Goal: Information Seeking & Learning: Find specific fact

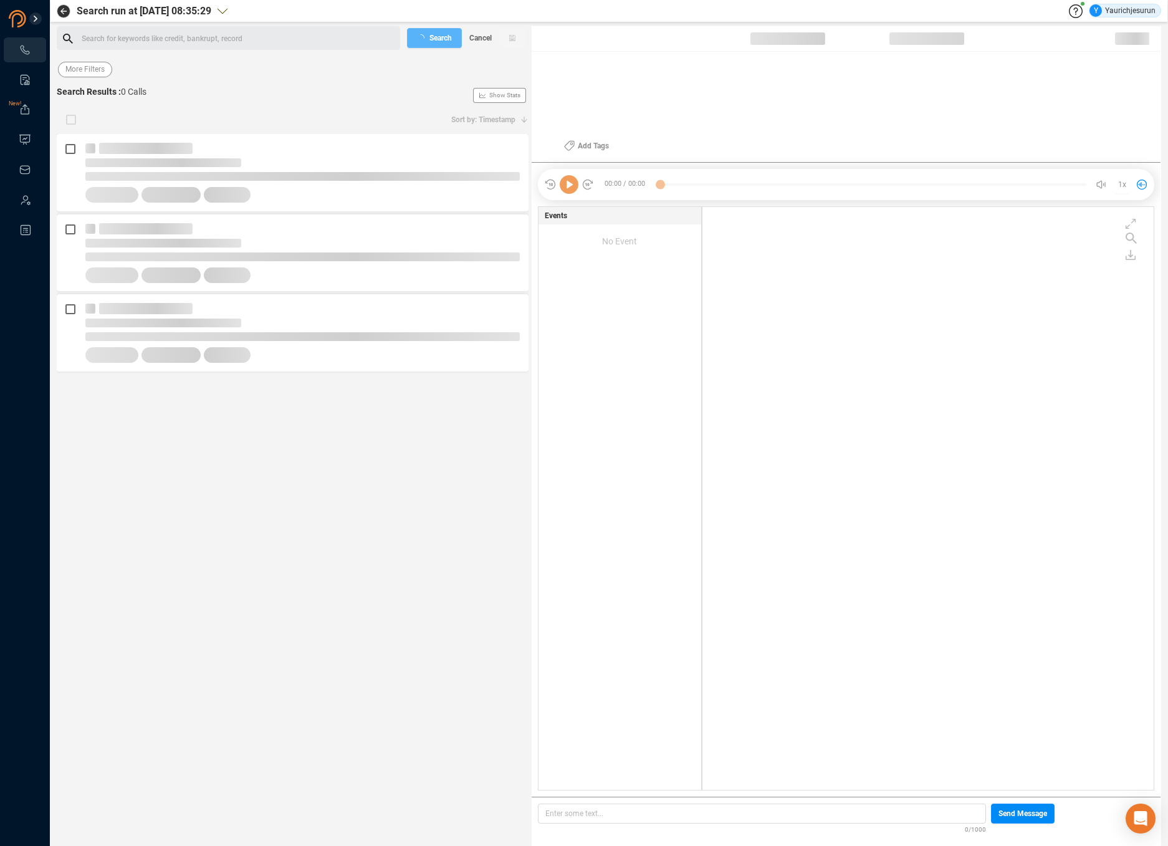
scroll to position [580, 445]
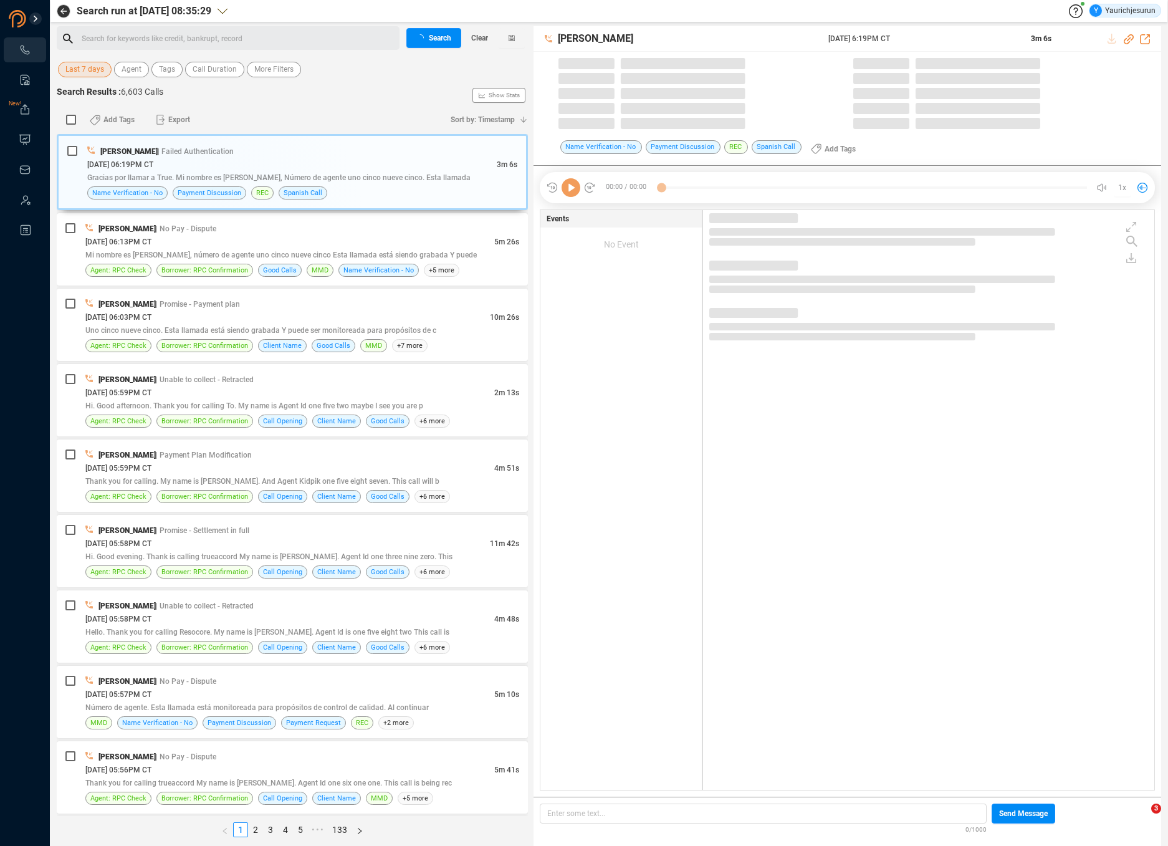
click at [95, 72] on span "Last 7 days" at bounding box center [84, 70] width 39 height 16
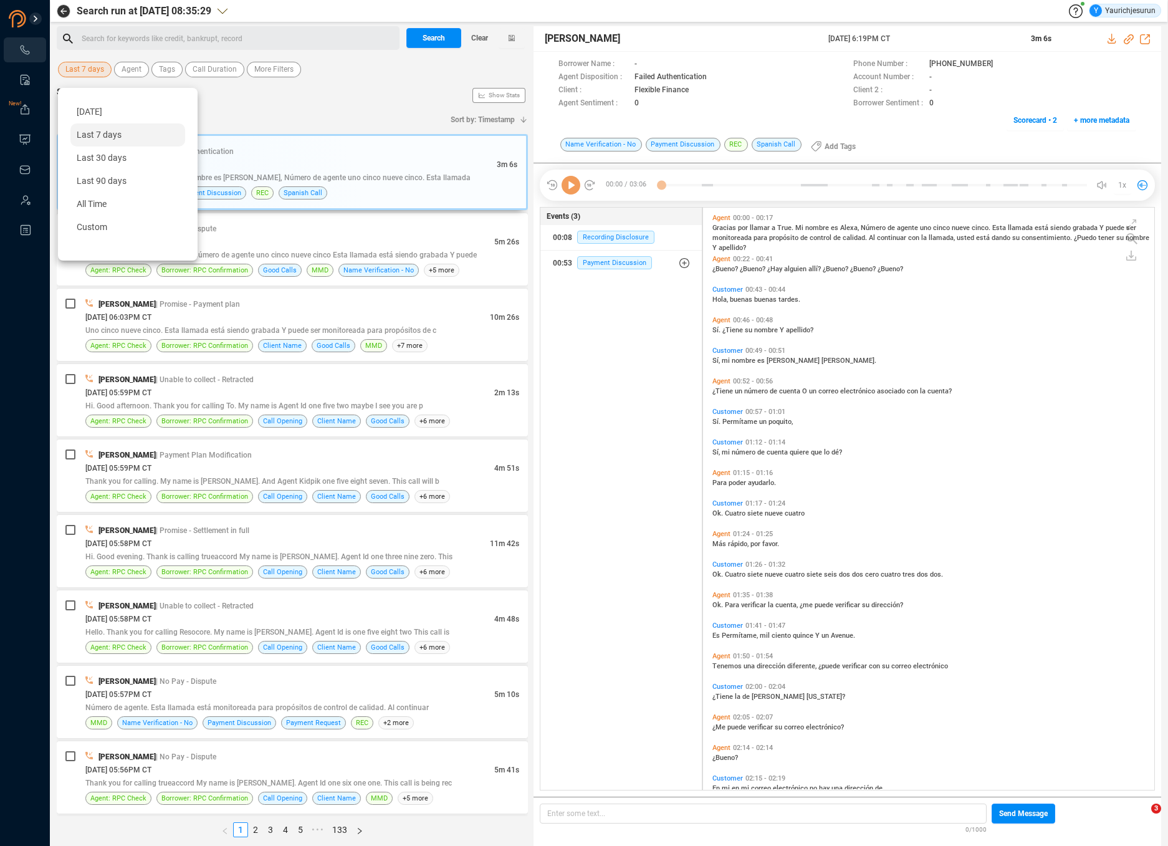
scroll to position [580, 445]
click at [113, 234] on div "Custom" at bounding box center [127, 227] width 115 height 23
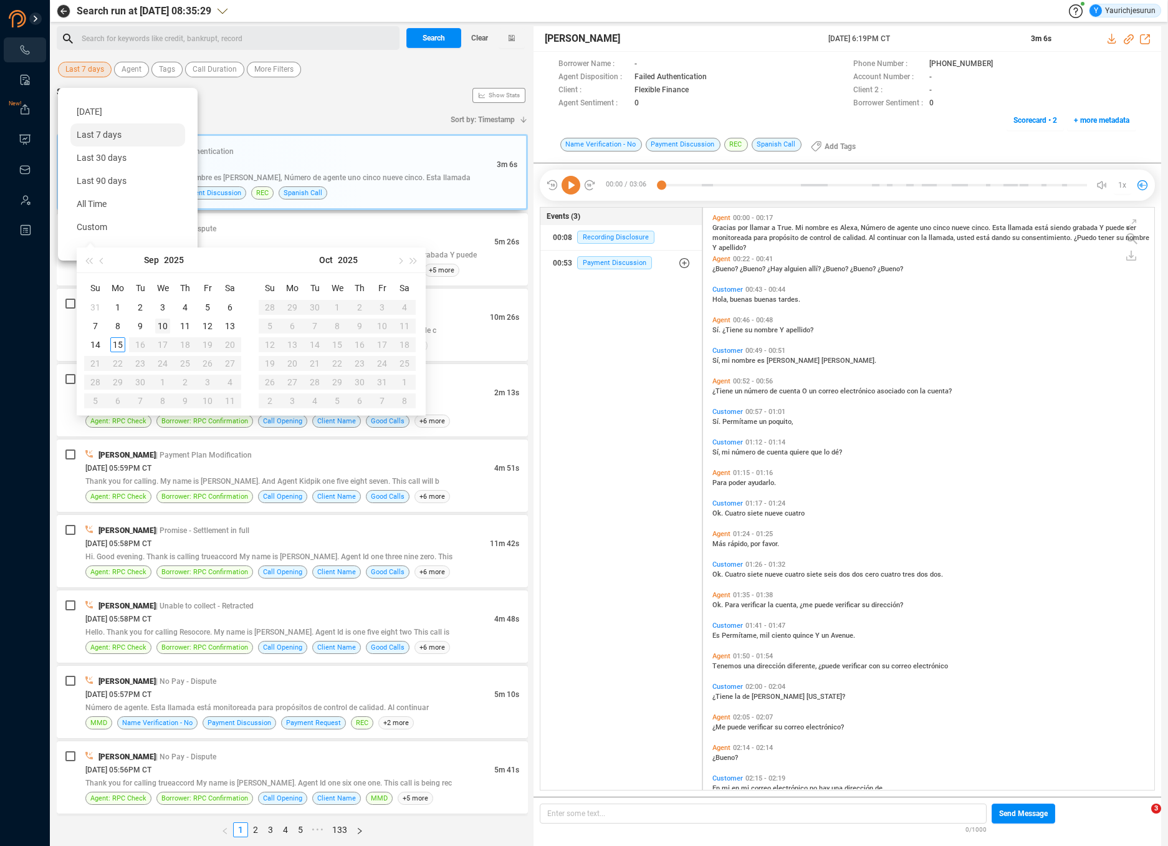
type input "[DATE]"
click at [168, 324] on div "10" at bounding box center [162, 326] width 15 height 15
click at [166, 324] on div "10" at bounding box center [162, 326] width 15 height 15
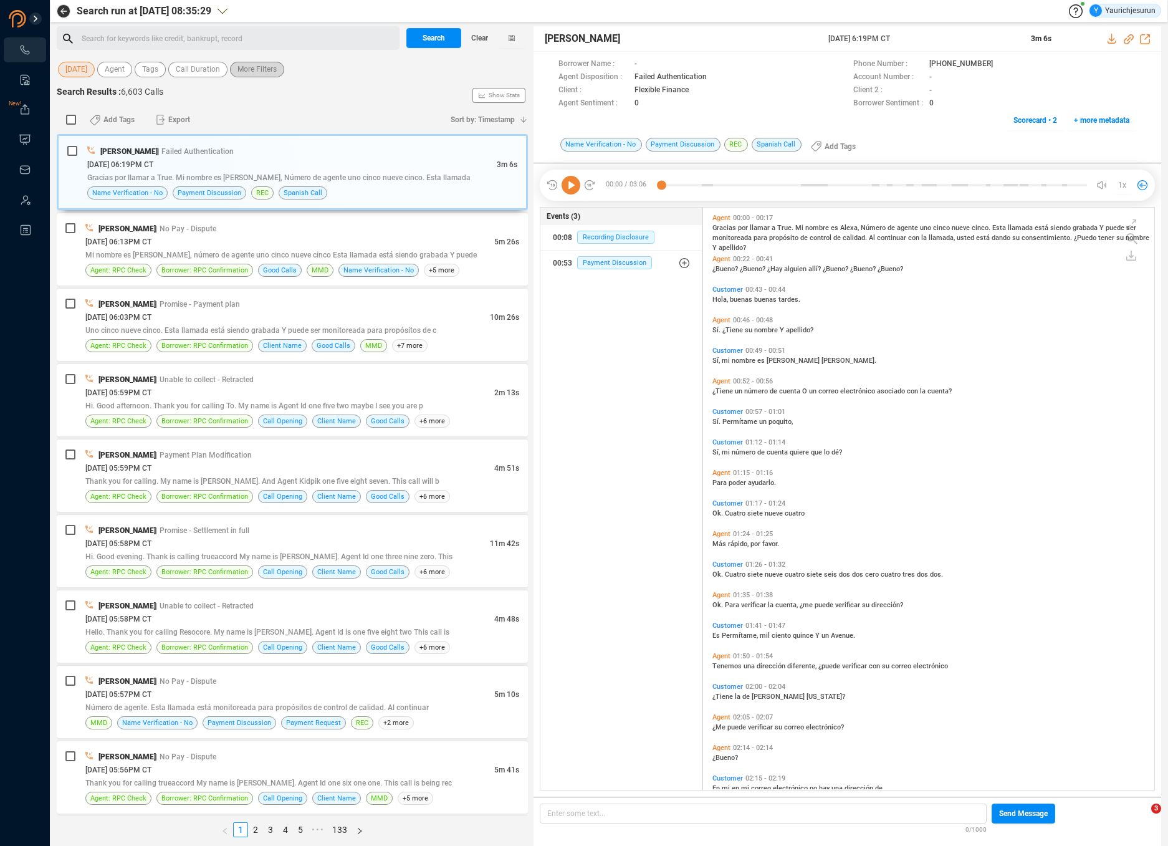
click at [253, 69] on span "More Filters" at bounding box center [257, 70] width 39 height 16
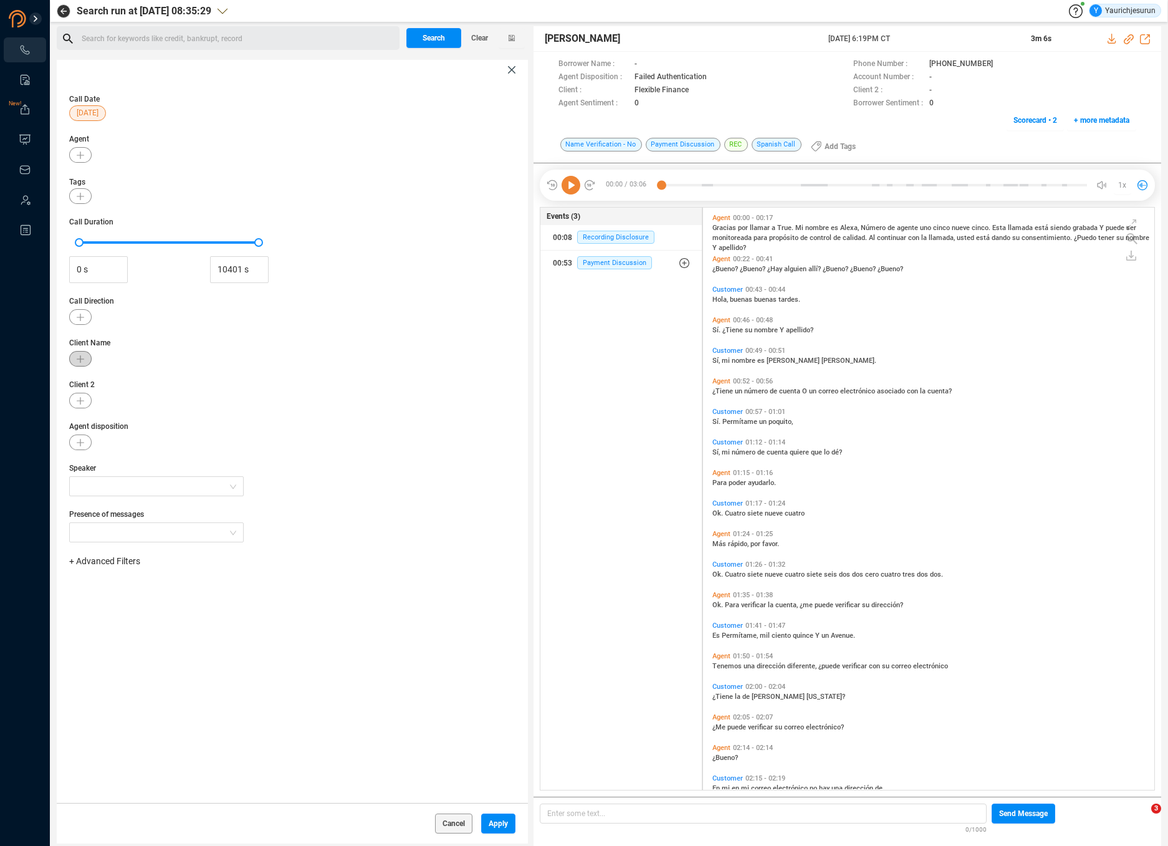
click at [84, 362] on button "button" at bounding box center [80, 359] width 22 height 16
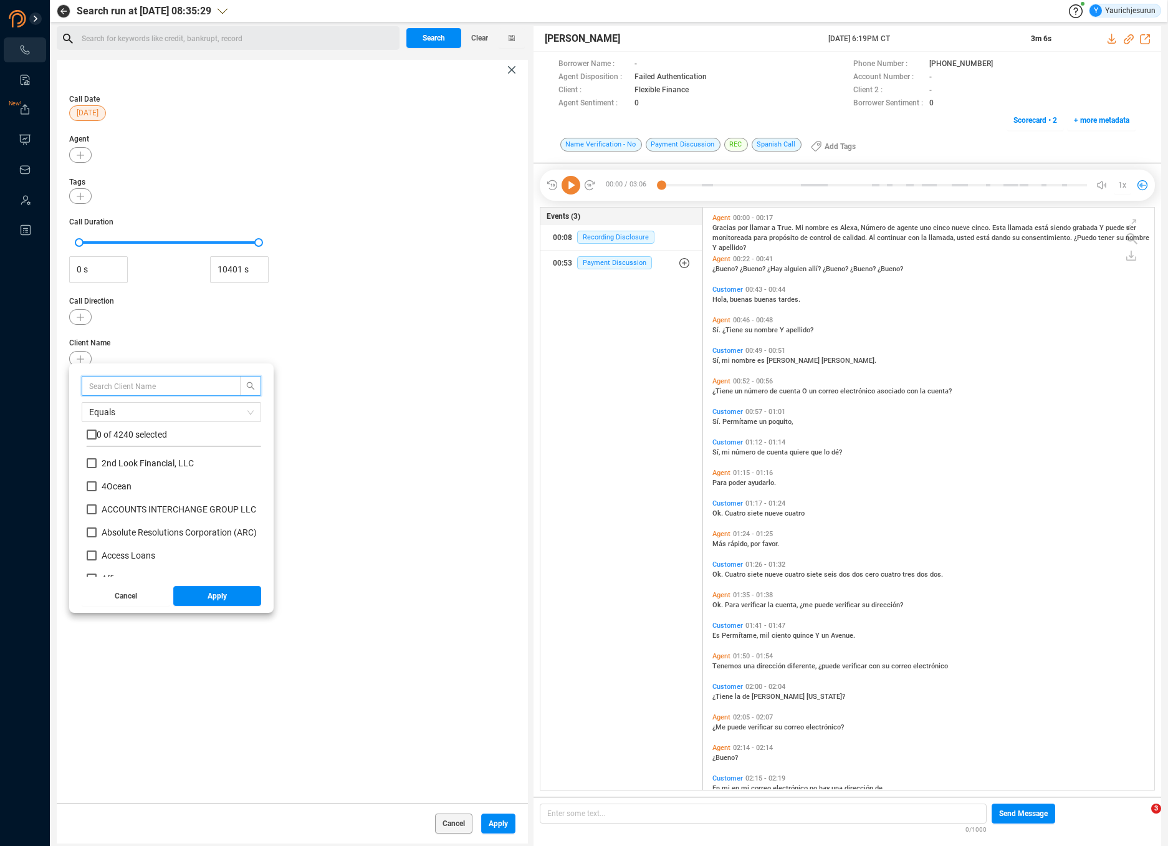
scroll to position [117, 168]
type input "Onemain"
click at [90, 430] on input "checkbox" at bounding box center [92, 435] width 10 height 10
checkbox input "true"
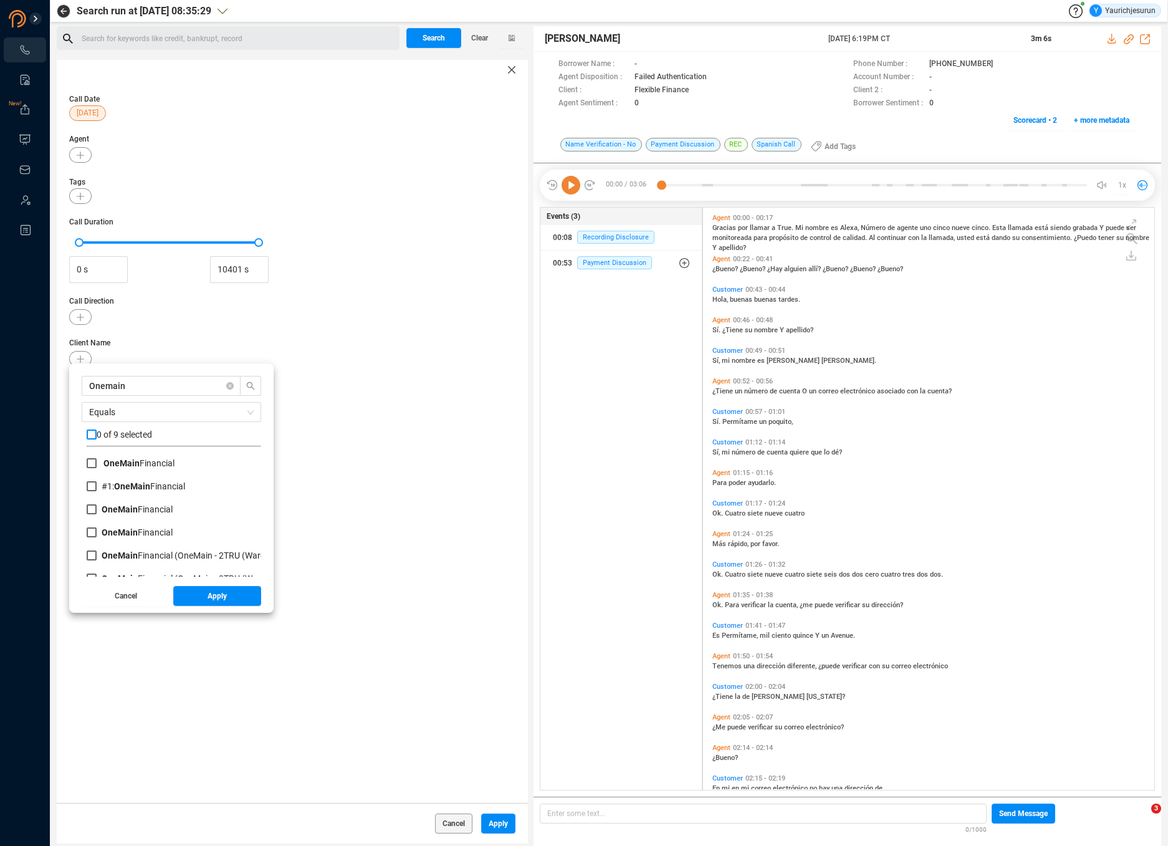
checkbox input "true"
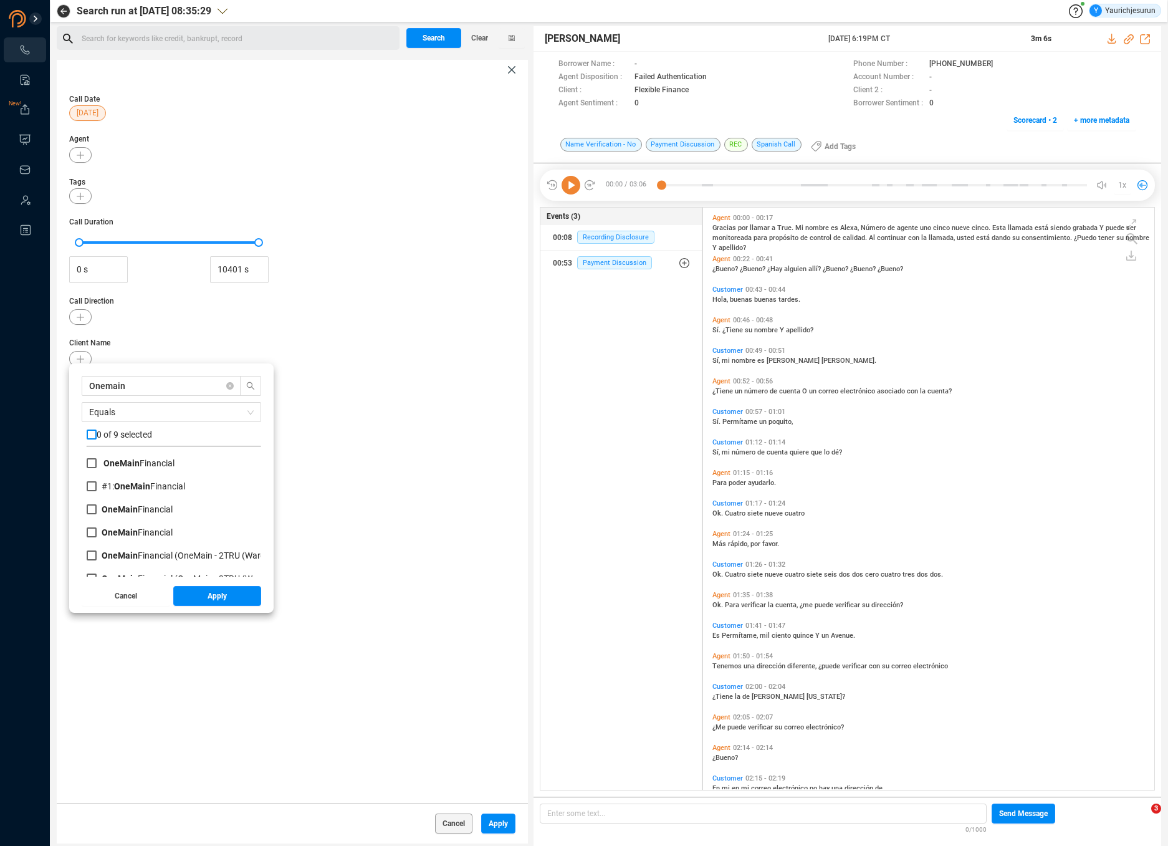
checkbox input "true"
click at [214, 595] on span "Apply" at bounding box center [217, 596] width 19 height 20
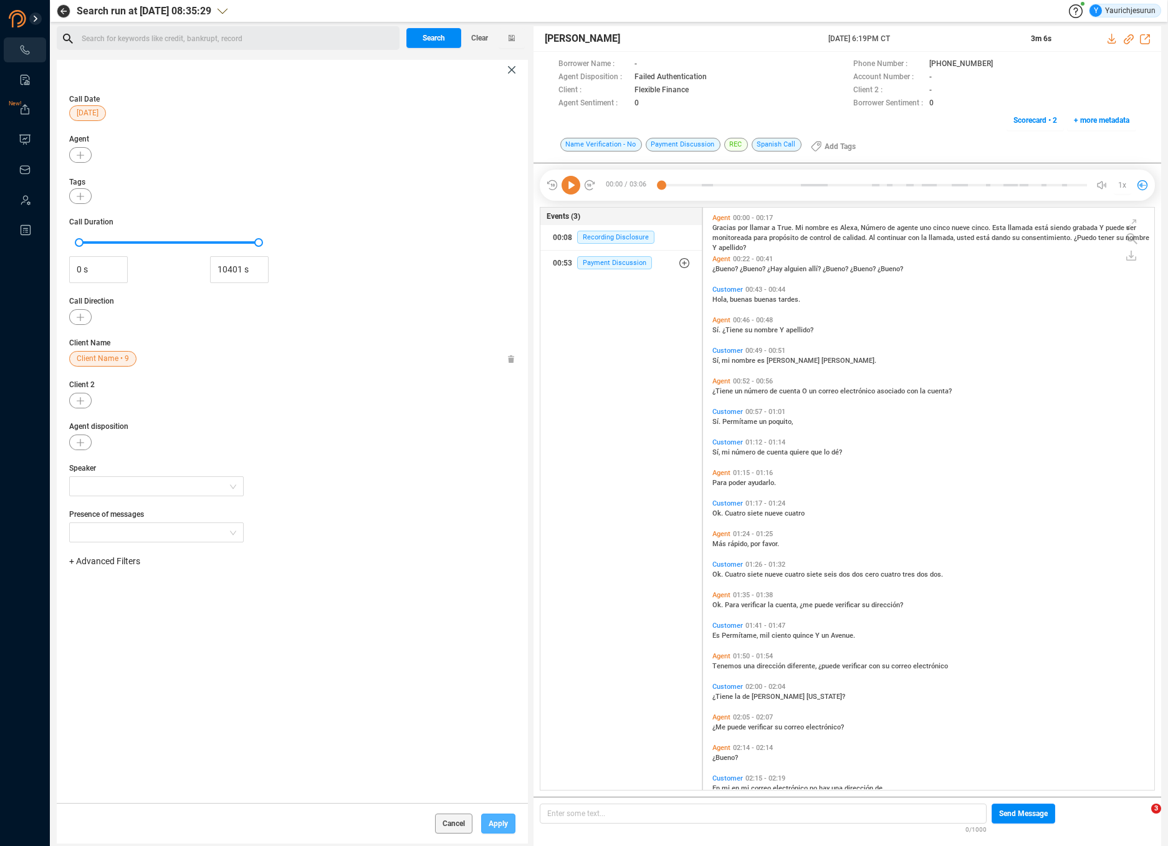
click at [494, 823] on span "Apply" at bounding box center [498, 824] width 19 height 20
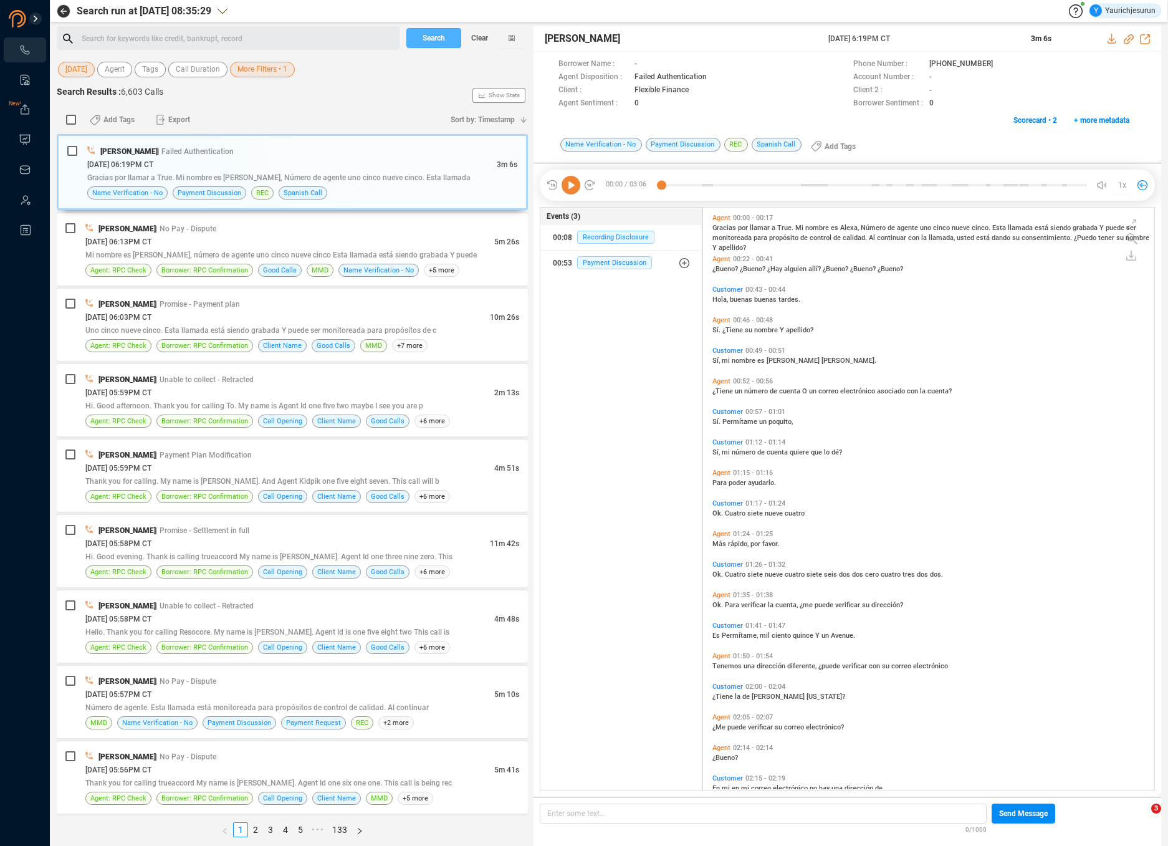
click at [425, 37] on span "Search" at bounding box center [434, 38] width 22 height 20
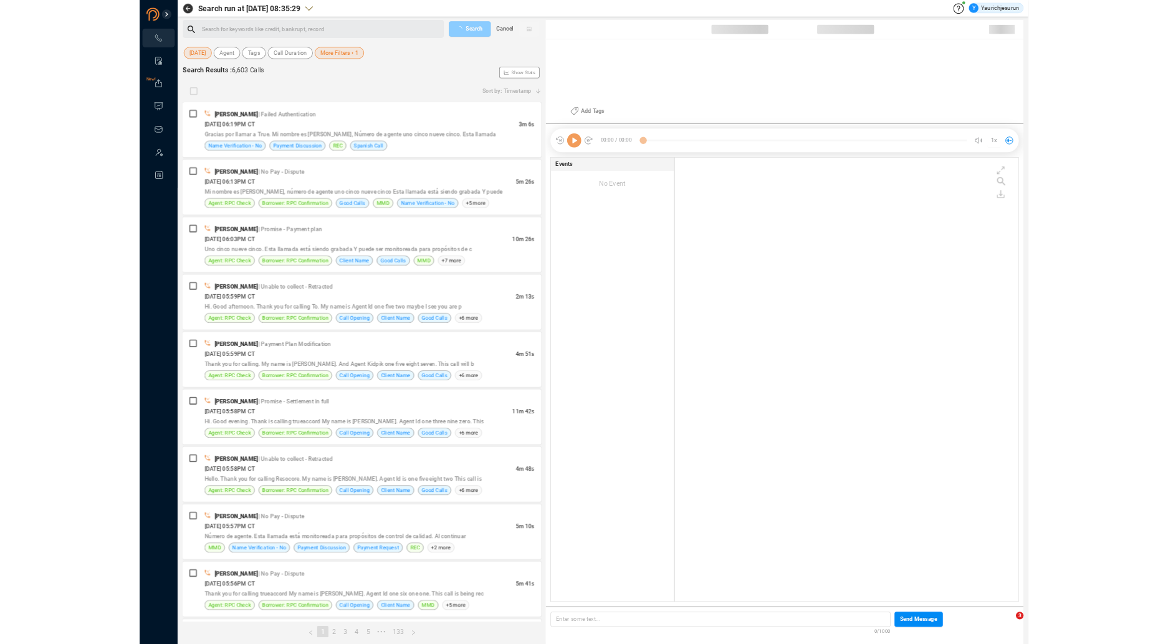
scroll to position [580, 445]
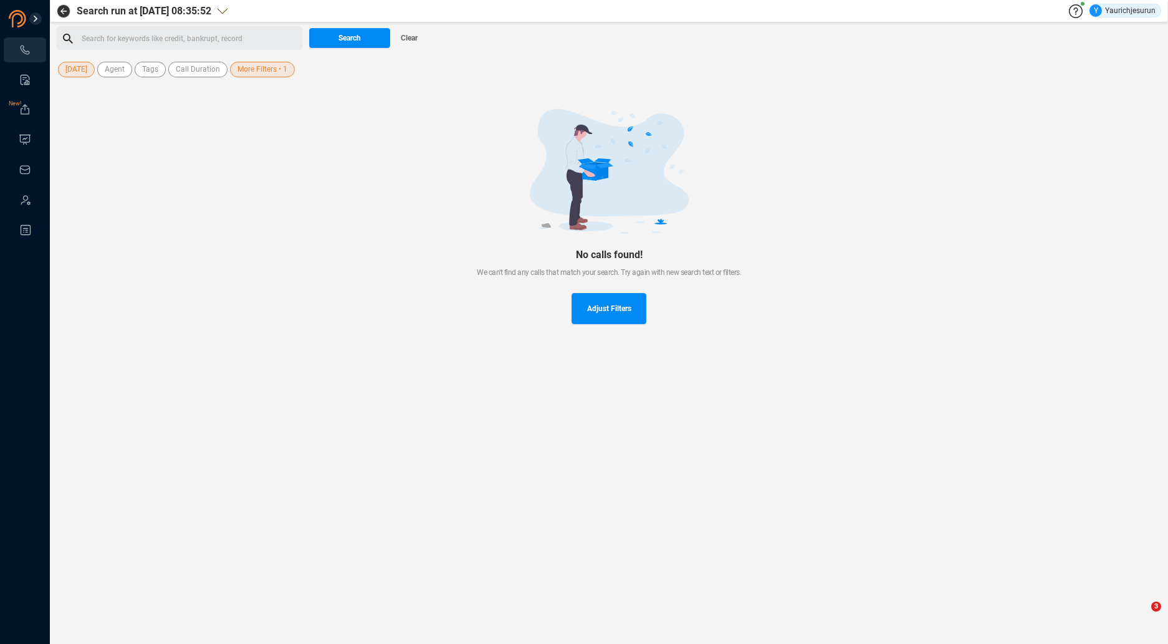
click at [247, 78] on div "[DATE] Agent Tags Call Duration More Filters • 1" at bounding box center [244, 69] width 374 height 19
click at [248, 72] on span "More Filters • 1" at bounding box center [263, 70] width 50 height 16
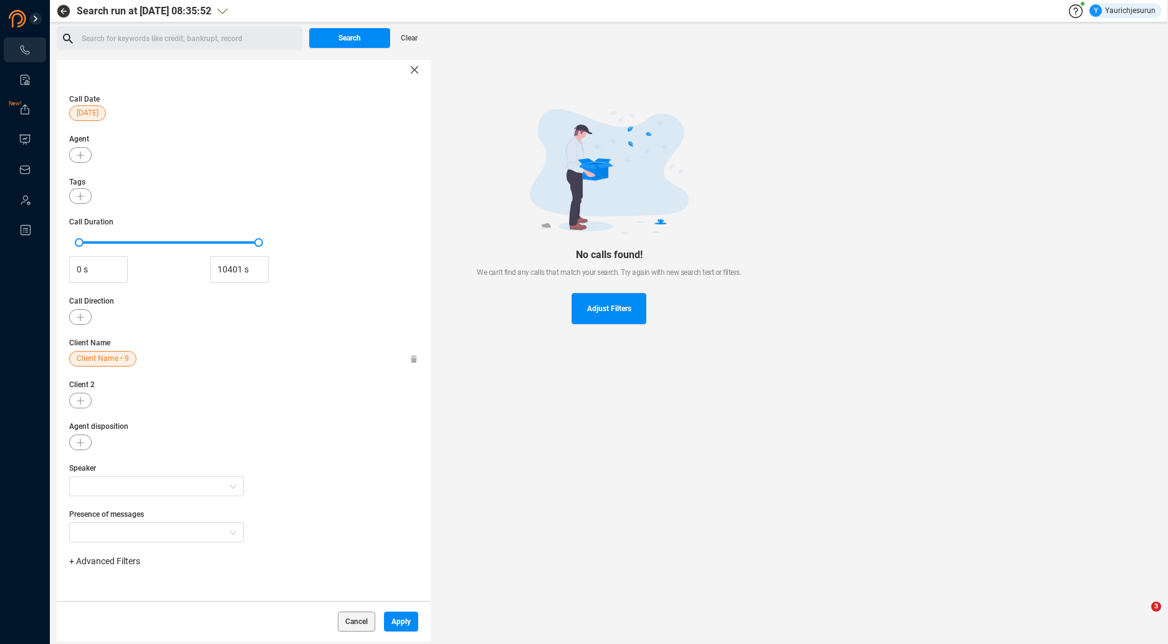
click at [412, 358] on icon at bounding box center [414, 359] width 6 height 8
click at [125, 559] on span "+ Advanced Filters" at bounding box center [104, 561] width 71 height 10
click at [138, 518] on div "Phone Number" at bounding box center [124, 513] width 85 height 14
click at [125, 511] on span "Phone Number" at bounding box center [111, 513] width 58 height 10
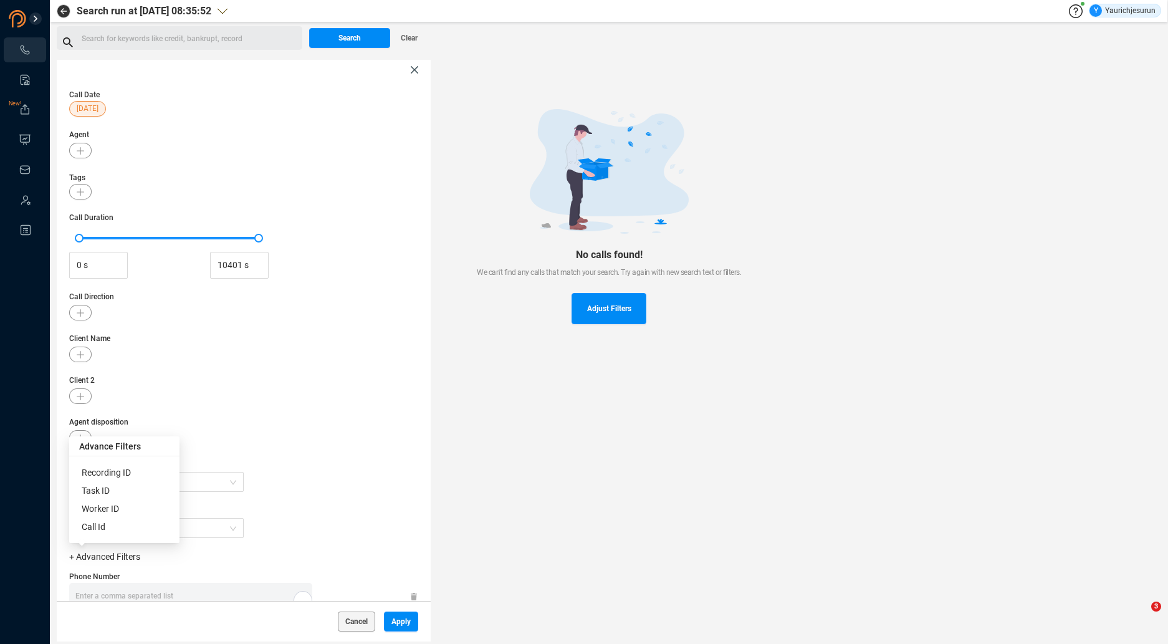
click at [164, 588] on div "Enter a comma separated list ﻿" at bounding box center [193, 596] width 237 height 27
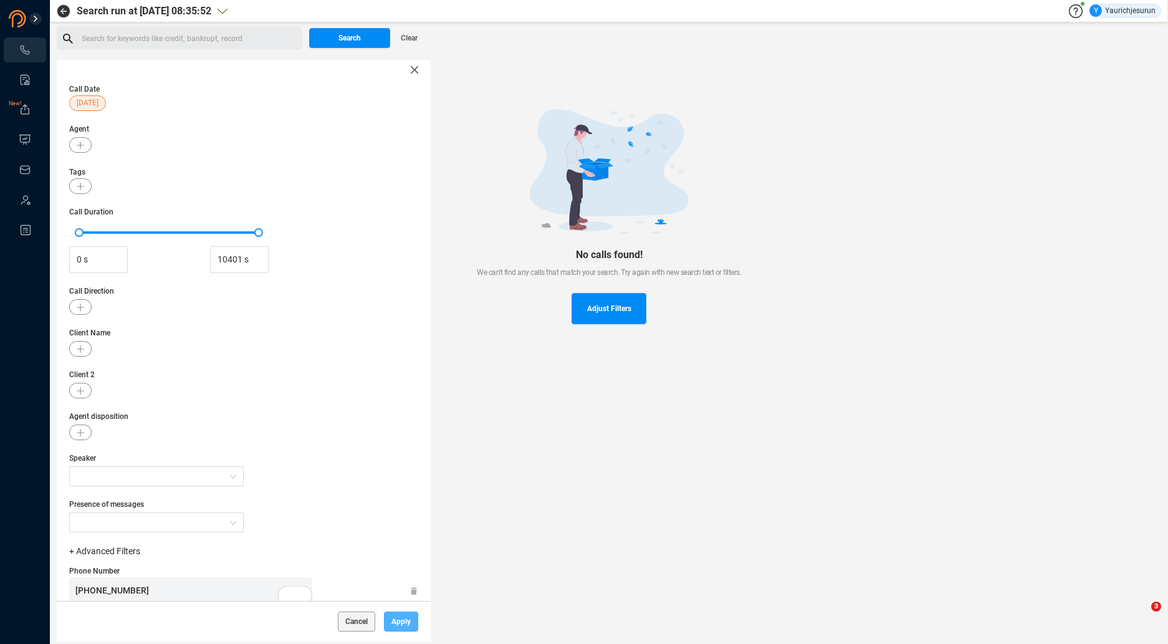
click at [403, 625] on span "Apply" at bounding box center [401, 622] width 19 height 20
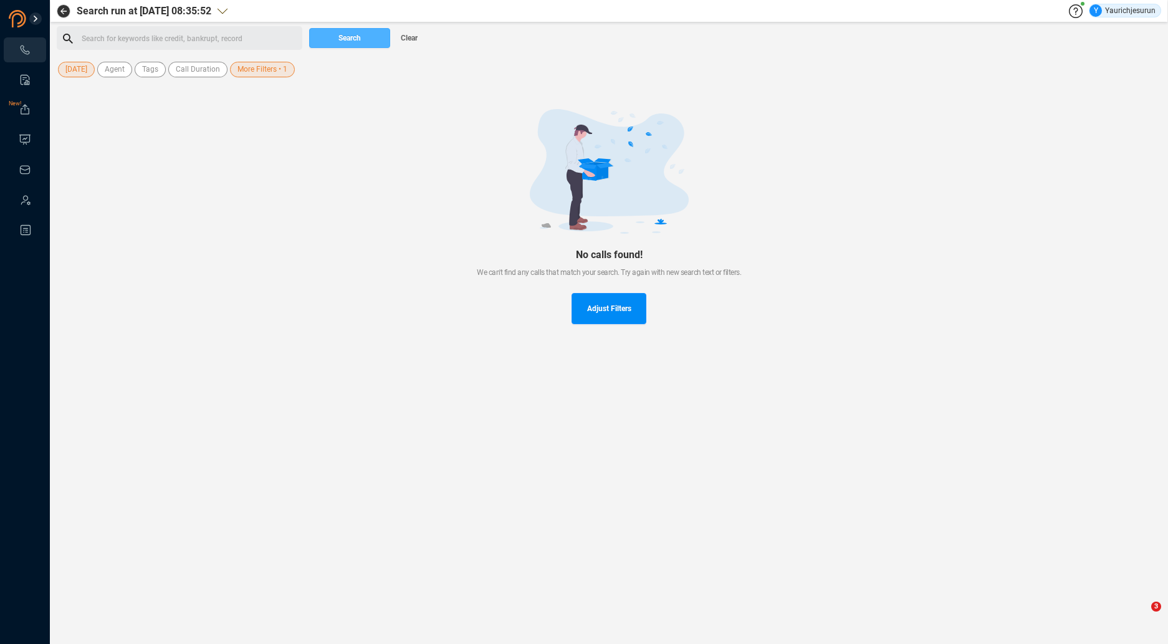
click at [355, 45] on span "Search" at bounding box center [350, 38] width 22 height 20
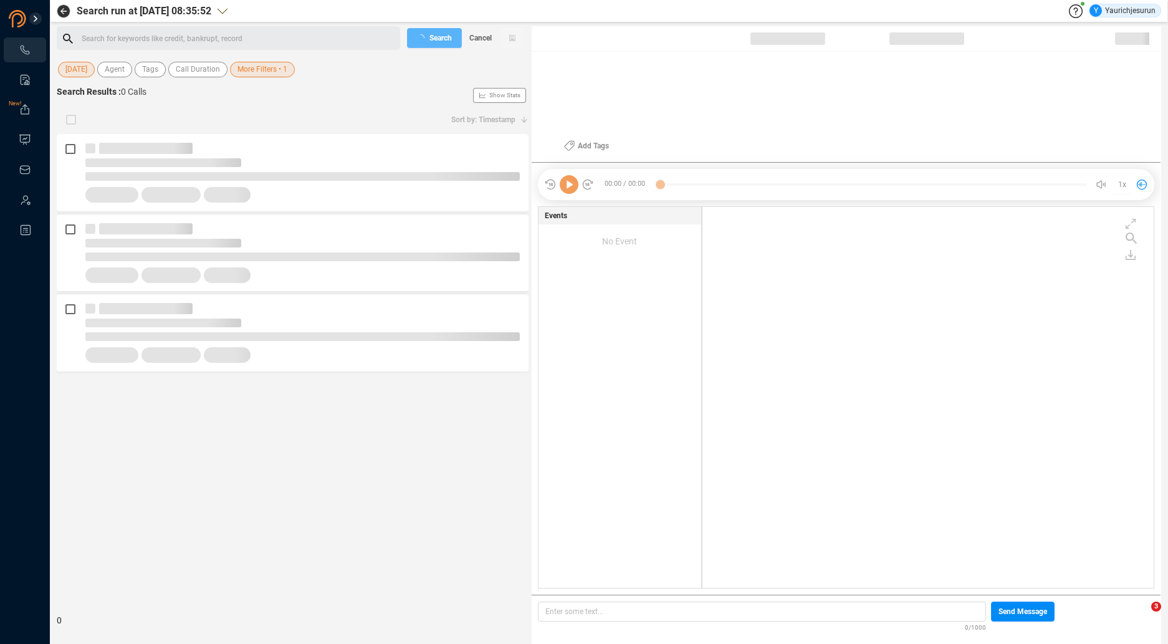
scroll to position [378, 445]
checkbox input "true"
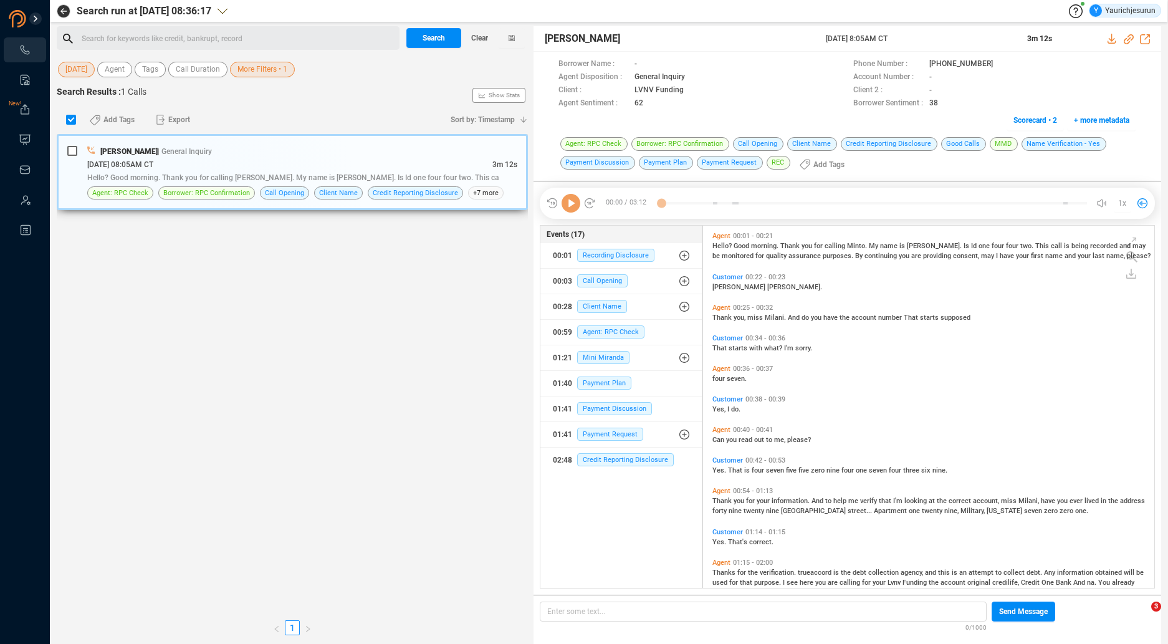
scroll to position [360, 445]
click at [304, 161] on div "[DATE] 08:05AM CT" at bounding box center [289, 164] width 405 height 13
click at [566, 204] on icon at bounding box center [571, 203] width 19 height 19
click at [781, 503] on span "information." at bounding box center [792, 501] width 40 height 8
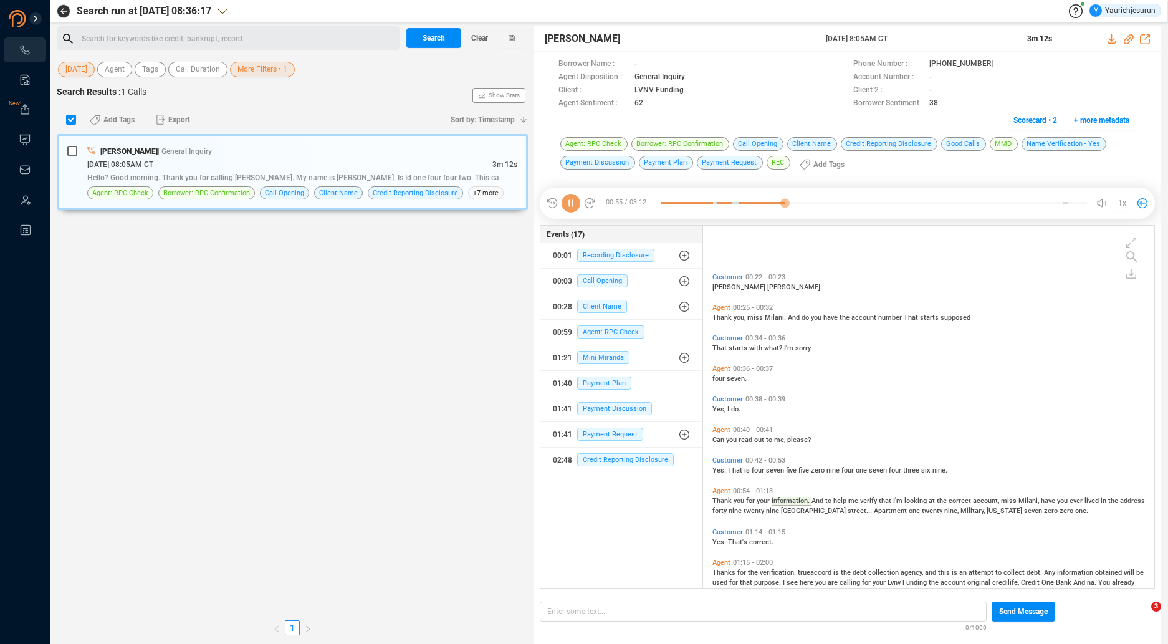
scroll to position [96, 0]
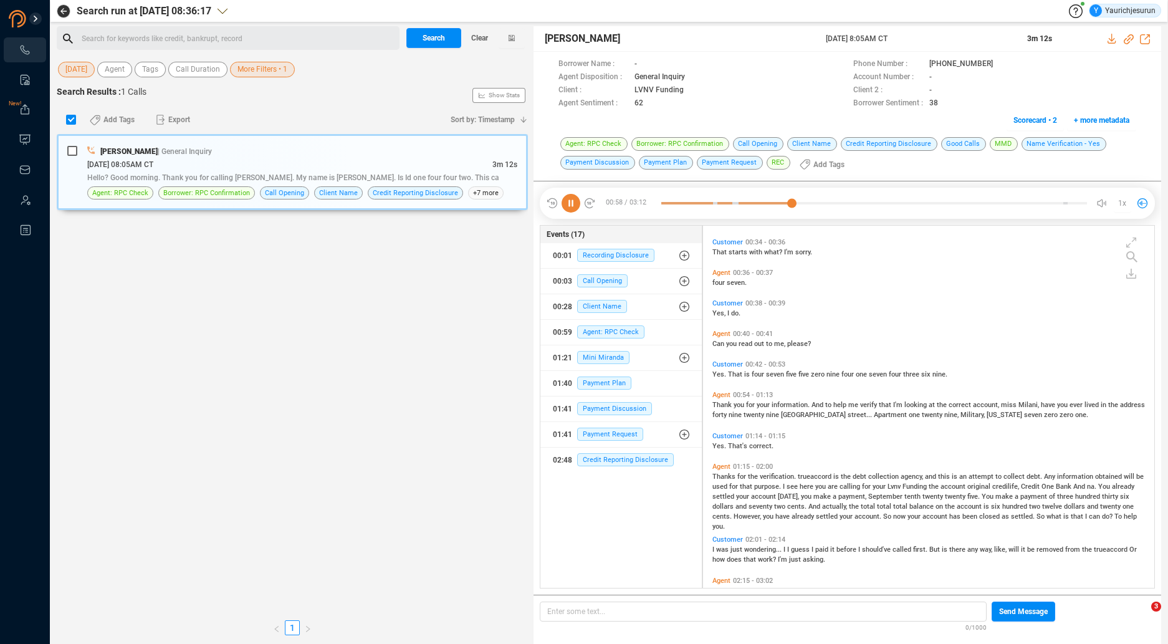
click at [729, 477] on span "Thanks" at bounding box center [725, 477] width 25 height 8
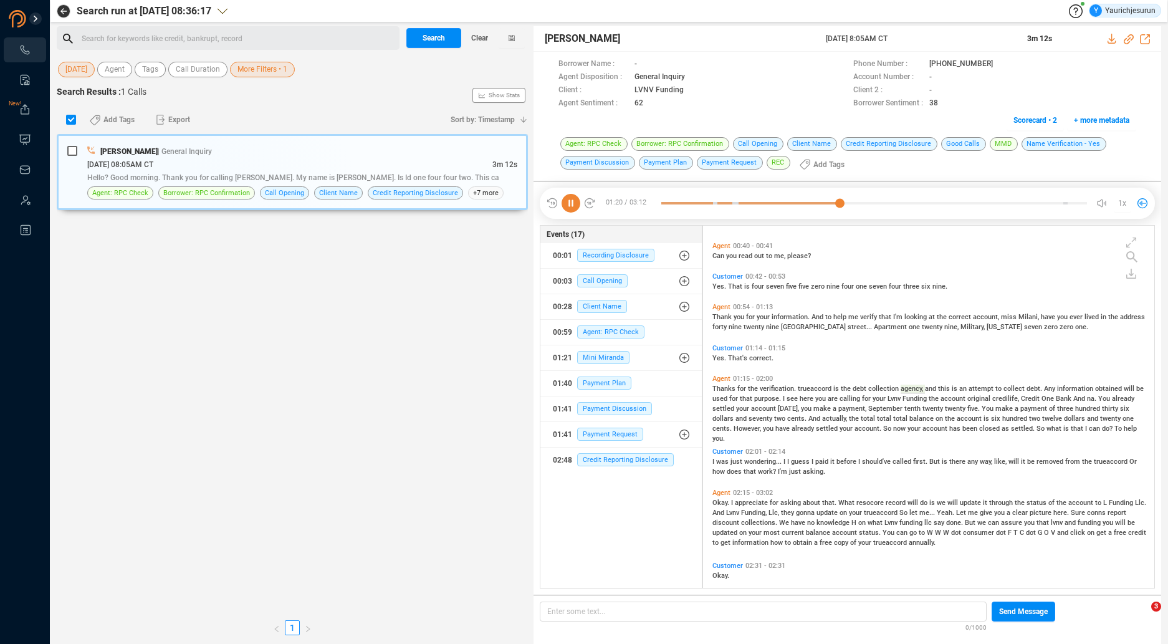
click at [792, 399] on span "see" at bounding box center [793, 399] width 13 height 8
click at [752, 460] on span "wondering..." at bounding box center [763, 462] width 39 height 8
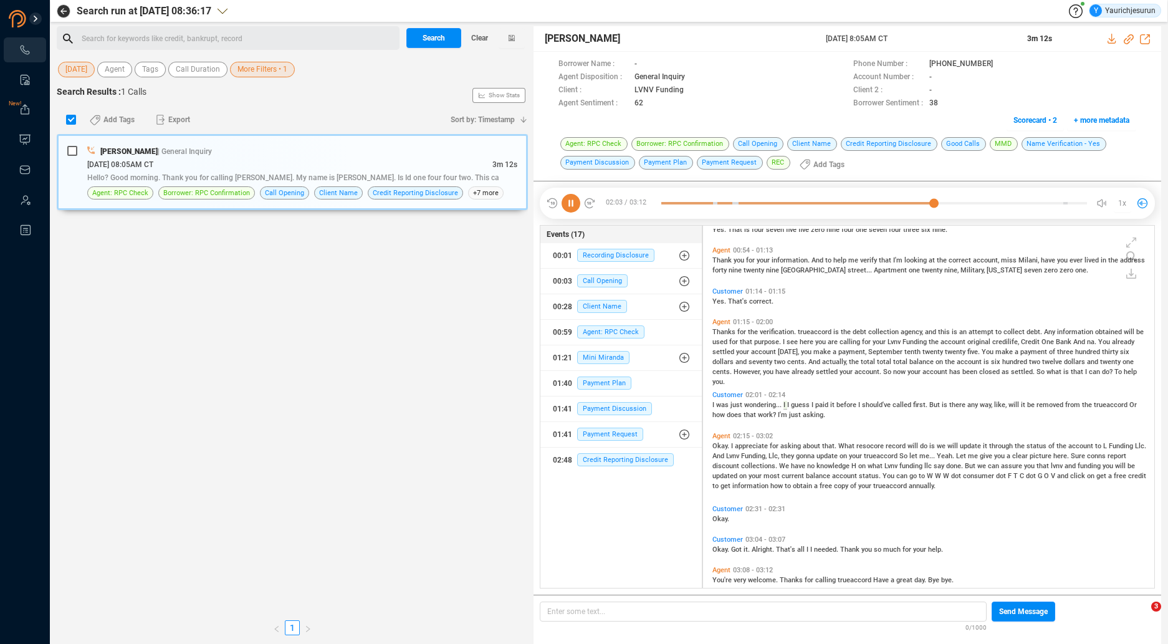
click at [749, 446] on span "appreciate" at bounding box center [752, 446] width 35 height 8
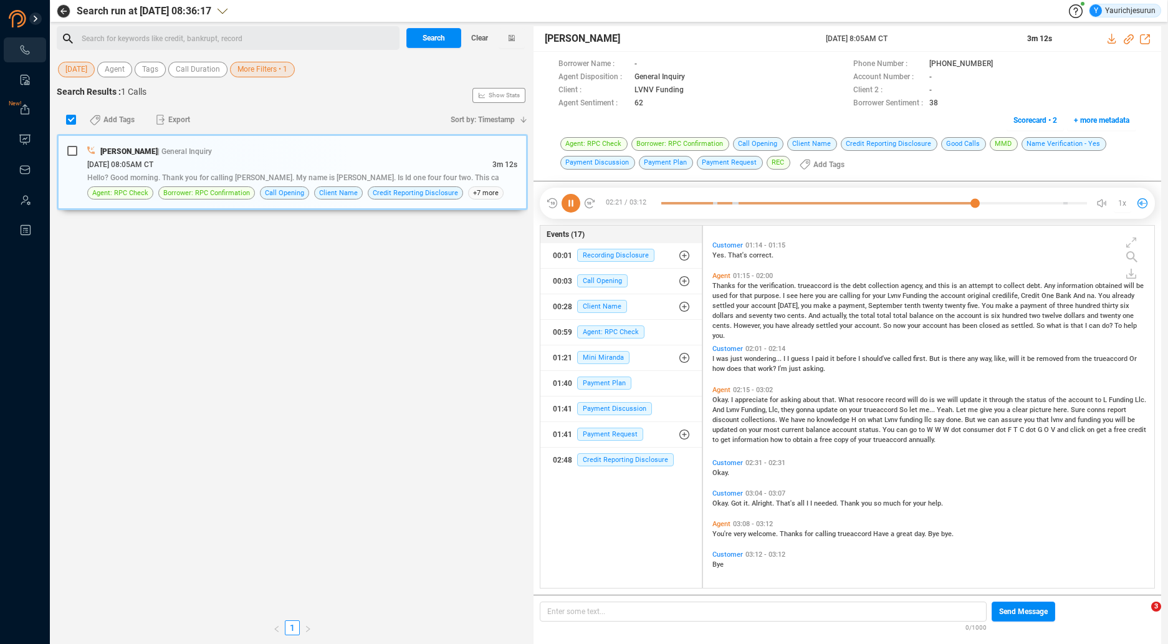
click at [568, 197] on icon at bounding box center [571, 203] width 19 height 19
click at [1114, 41] on icon at bounding box center [1113, 39] width 10 height 10
click at [579, 37] on span "[PERSON_NAME]" at bounding box center [582, 38] width 75 height 15
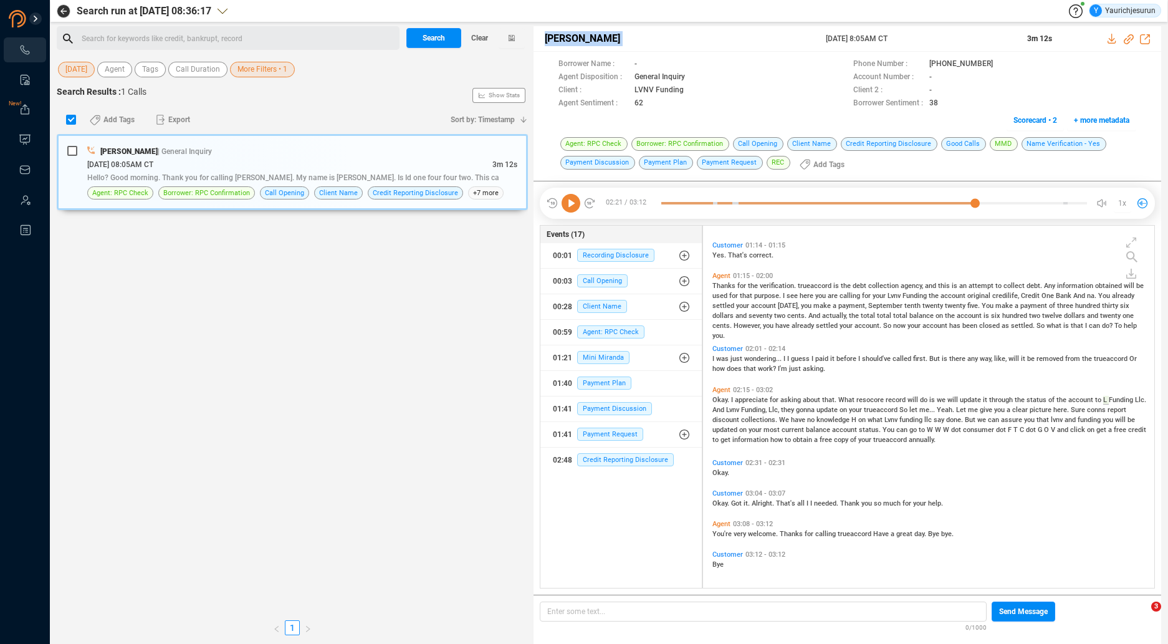
copy span "[PERSON_NAME]"
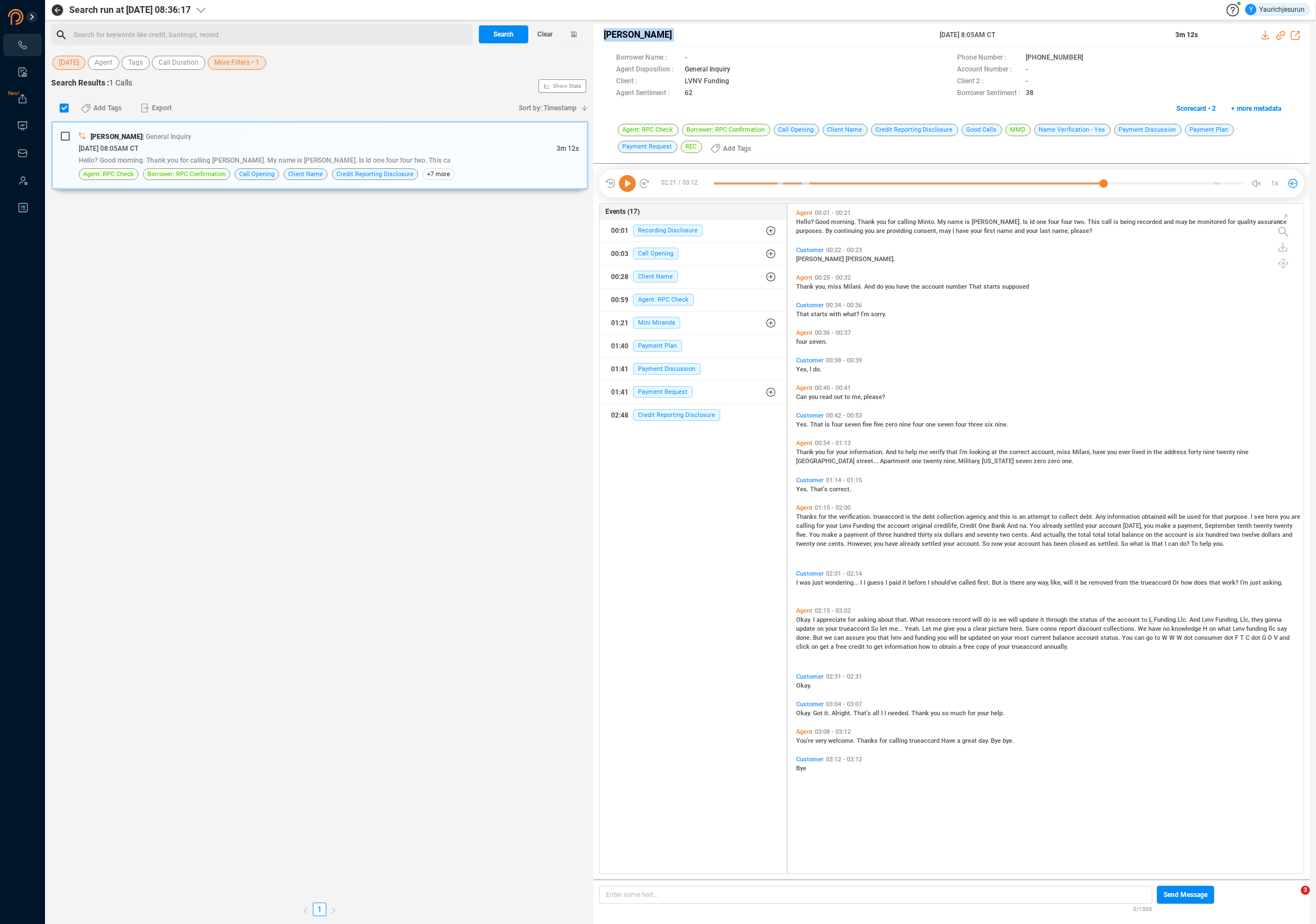
scroll to position [667, 511]
